Goal: Information Seeking & Learning: Understand process/instructions

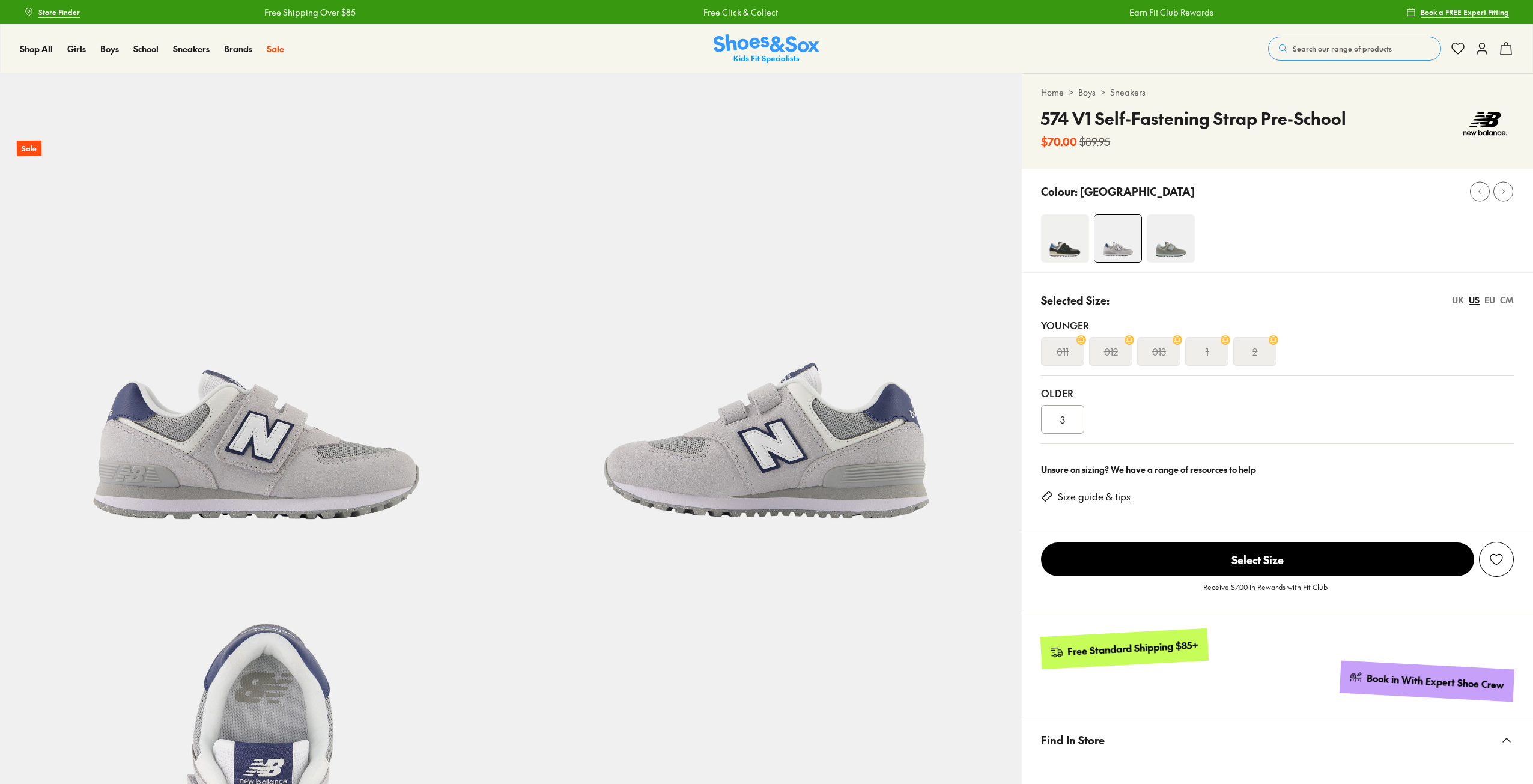
select select "*"
click at [1049, 253] on img at bounding box center [1065, 238] width 48 height 48
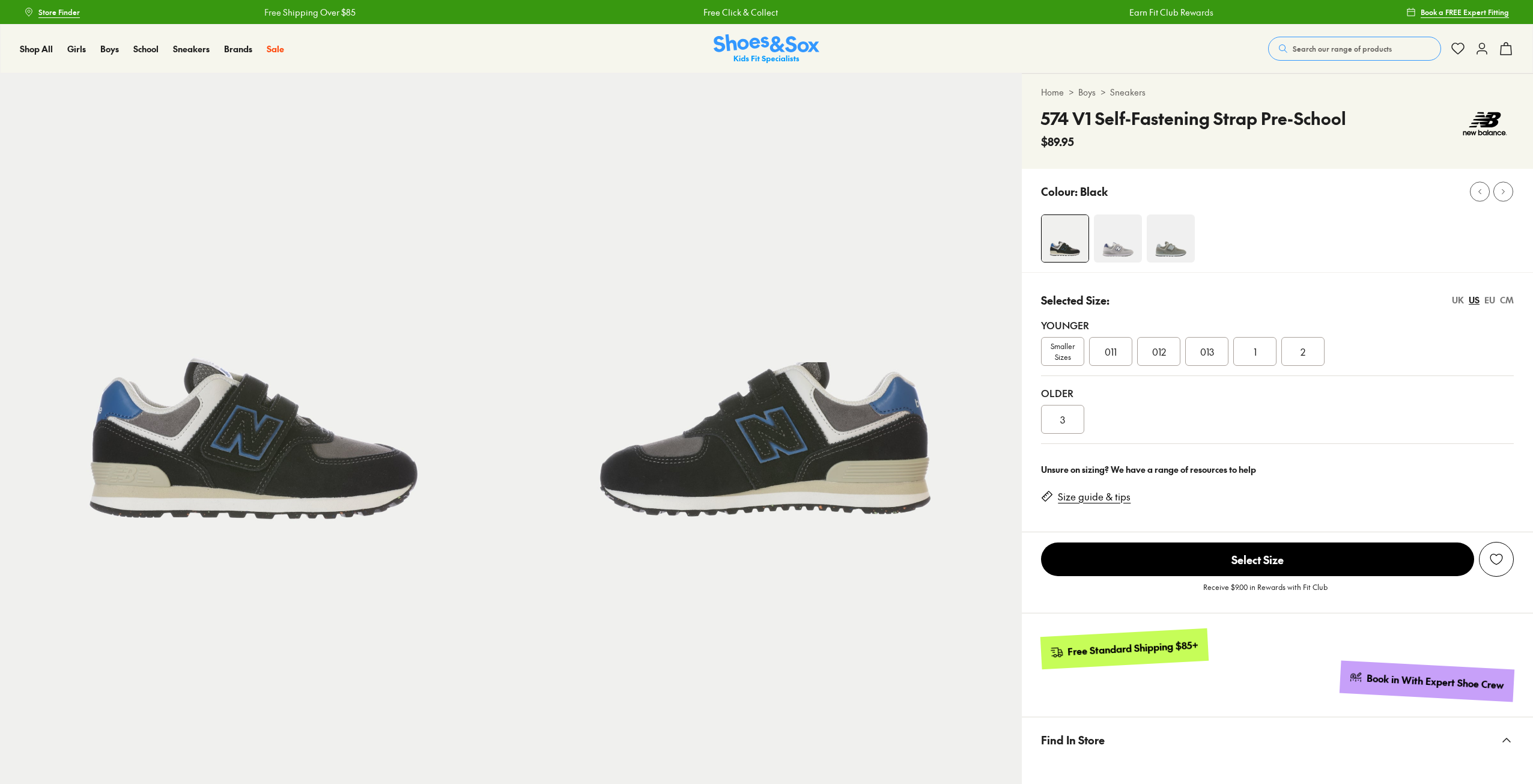
click at [1163, 249] on img at bounding box center [1170, 238] width 48 height 48
select select "*"
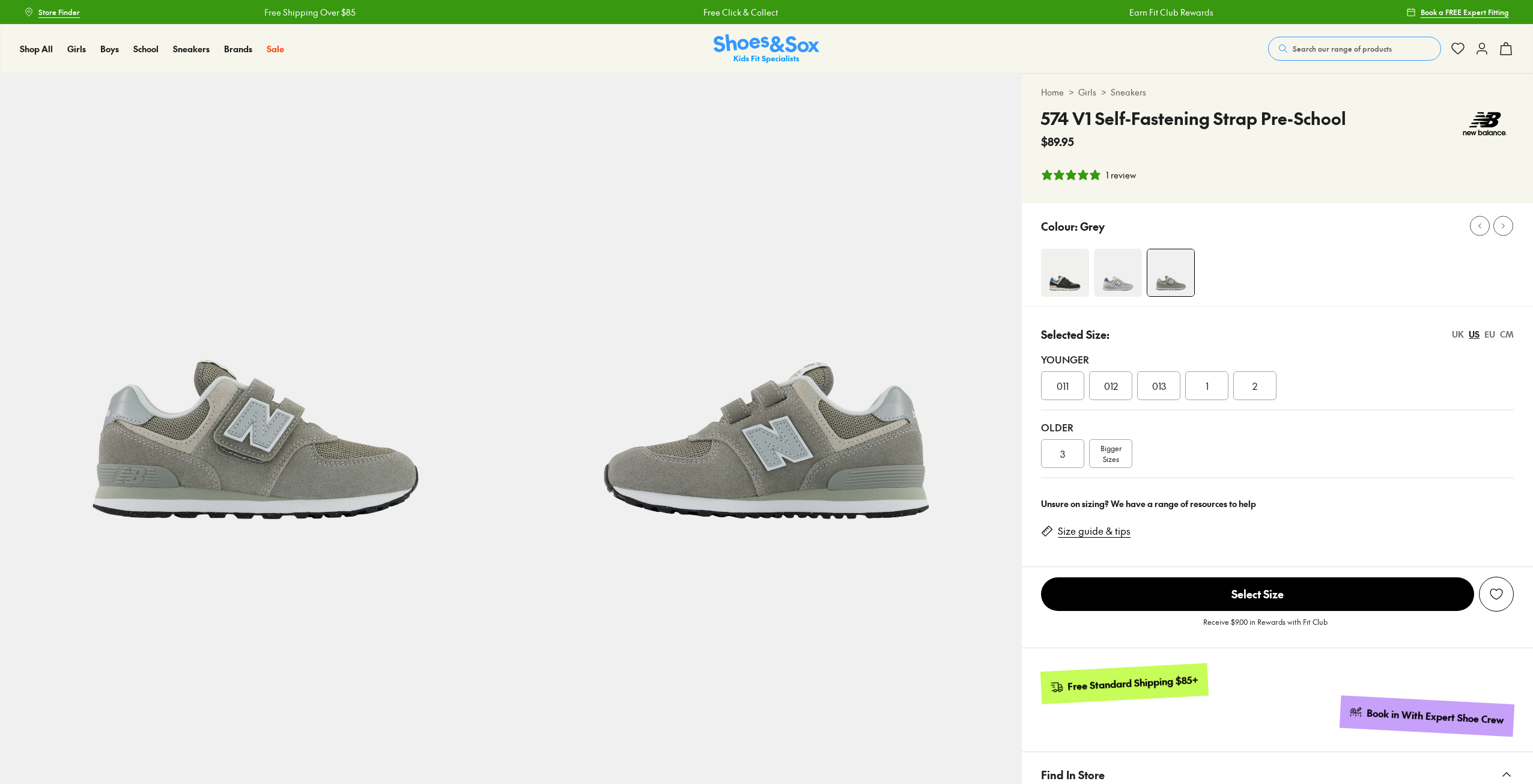
select select "*"
click at [1084, 532] on link "Size guide & tips" at bounding box center [1094, 531] width 73 height 13
